Goal: Transaction & Acquisition: Subscribe to service/newsletter

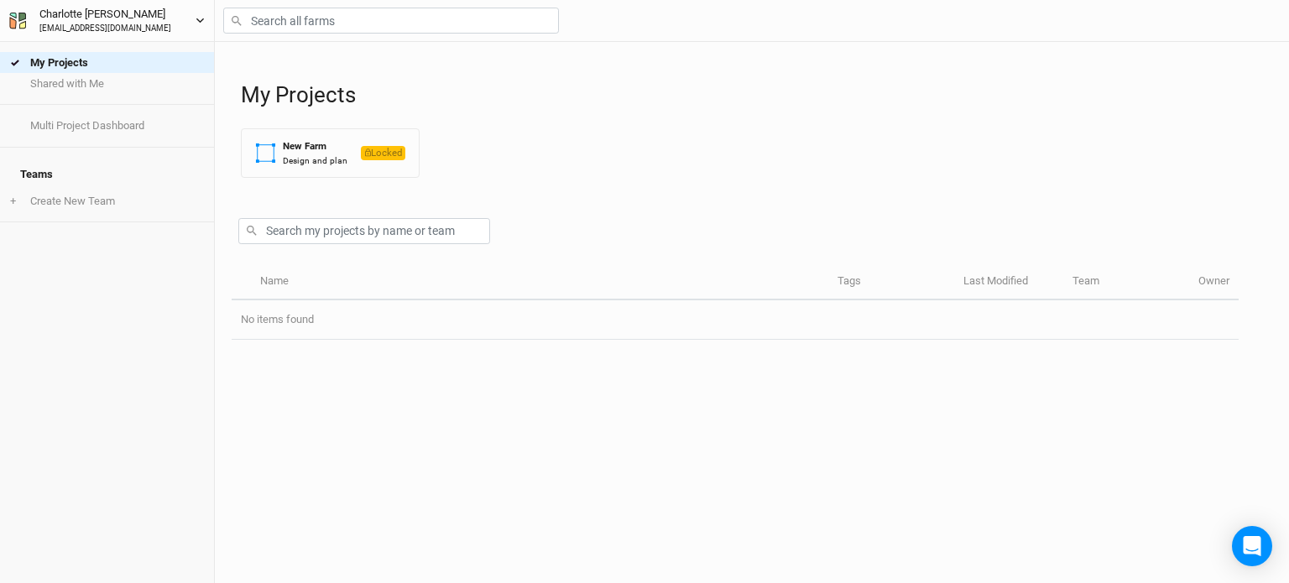
click at [201, 25] on button "[PERSON_NAME] [EMAIL_ADDRESS][DOMAIN_NAME]" at bounding box center [106, 20] width 197 height 30
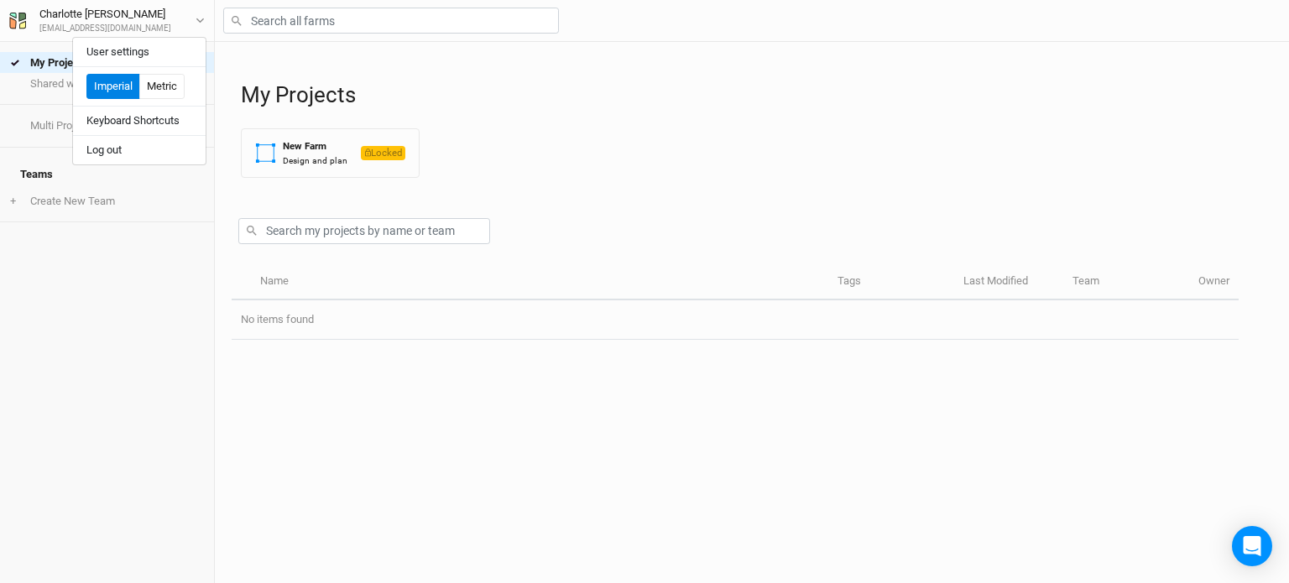
click at [460, 116] on div "My Projects New Farm Design and plan Locked" at bounding box center [756, 116] width 1031 height 149
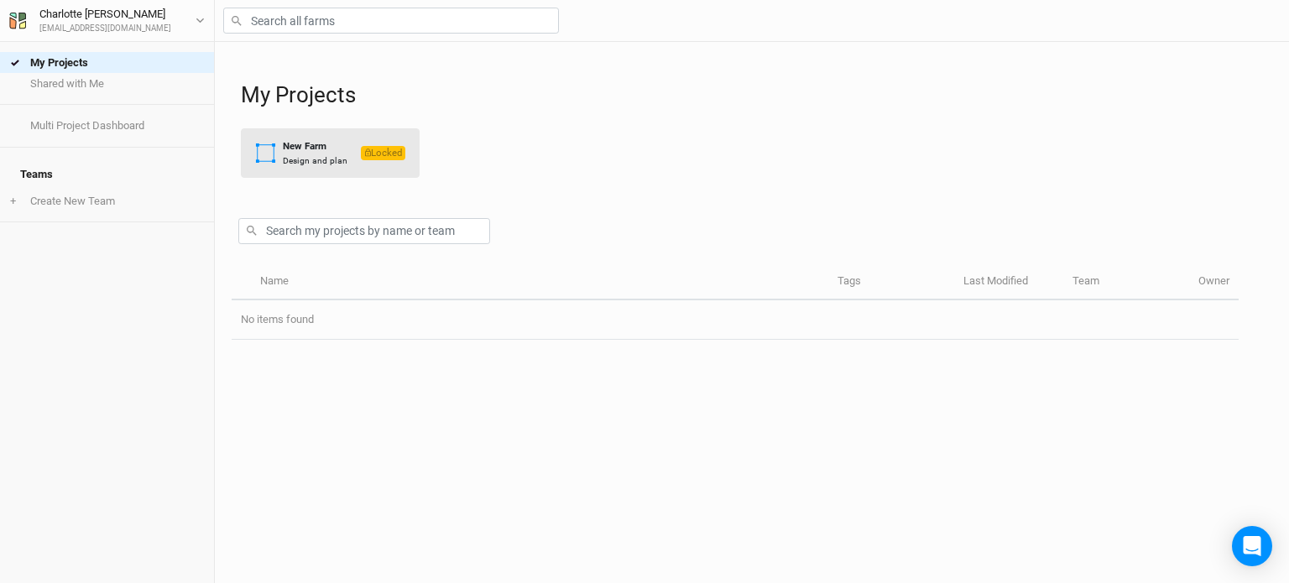
click at [315, 156] on div "Design and plan" at bounding box center [315, 160] width 65 height 13
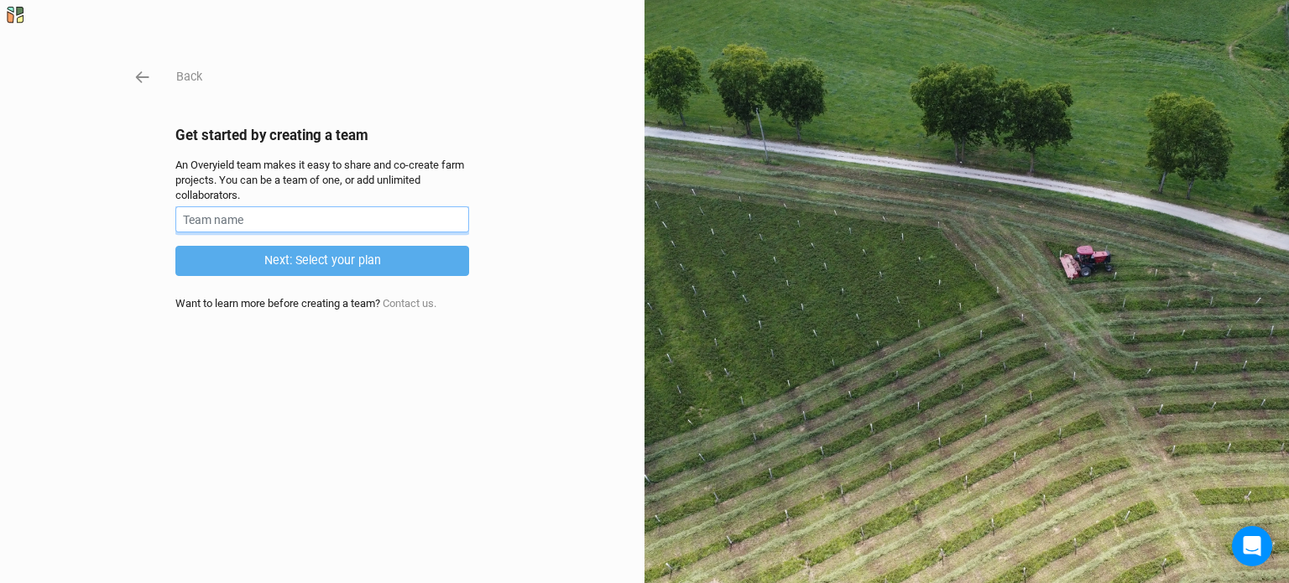
click at [279, 219] on input "text" at bounding box center [322, 219] width 294 height 26
type input "[PERSON_NAME]"
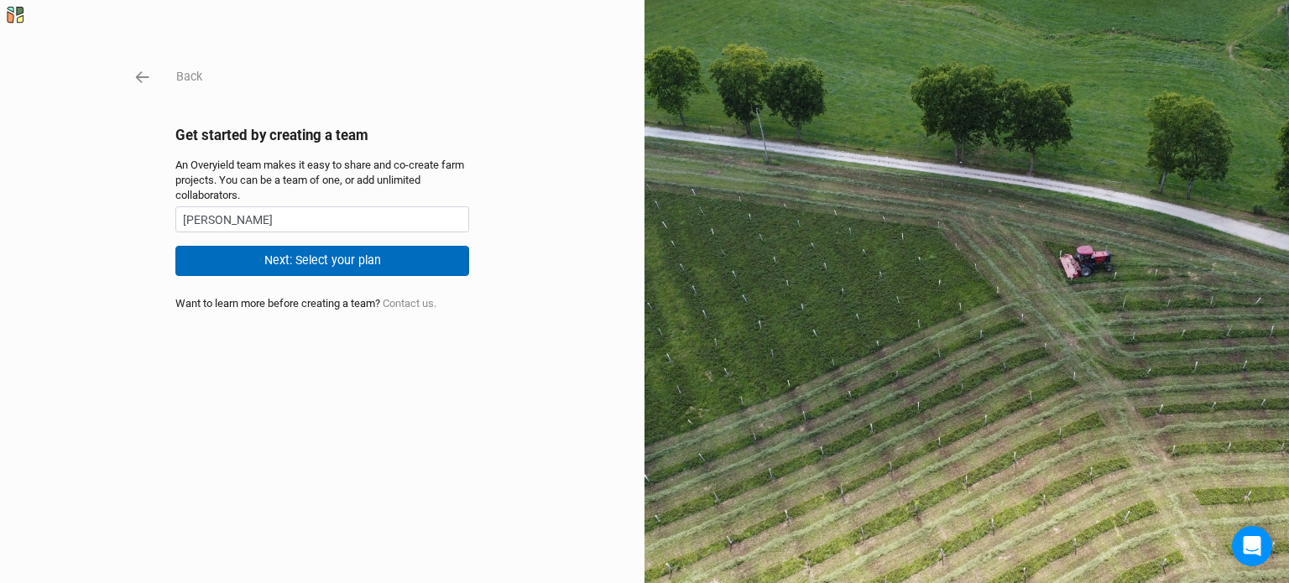
click at [325, 262] on button "Next: Select your plan" at bounding box center [322, 260] width 294 height 29
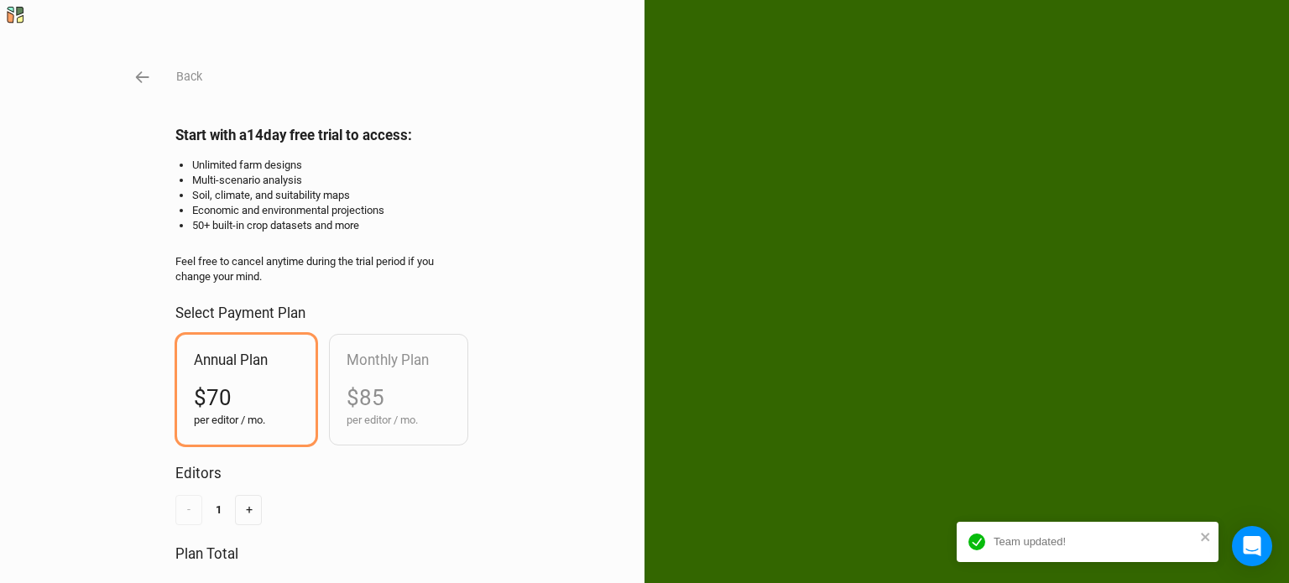
scroll to position [150, 0]
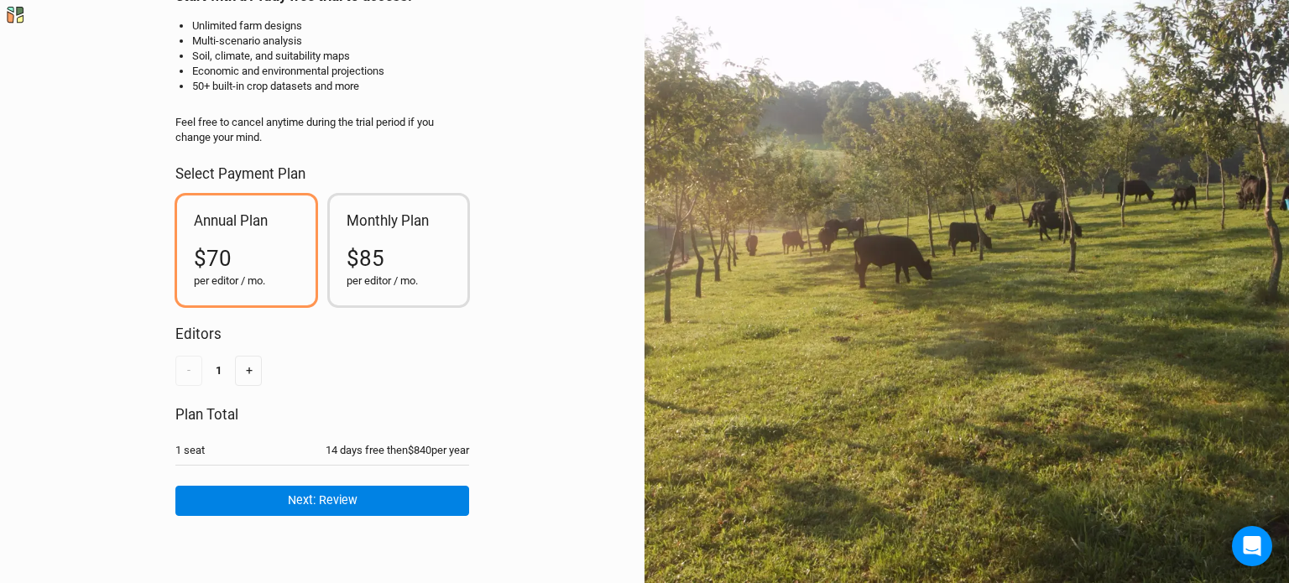
click at [403, 253] on div "$85" at bounding box center [398, 258] width 105 height 30
